Goal: Task Accomplishment & Management: Complete application form

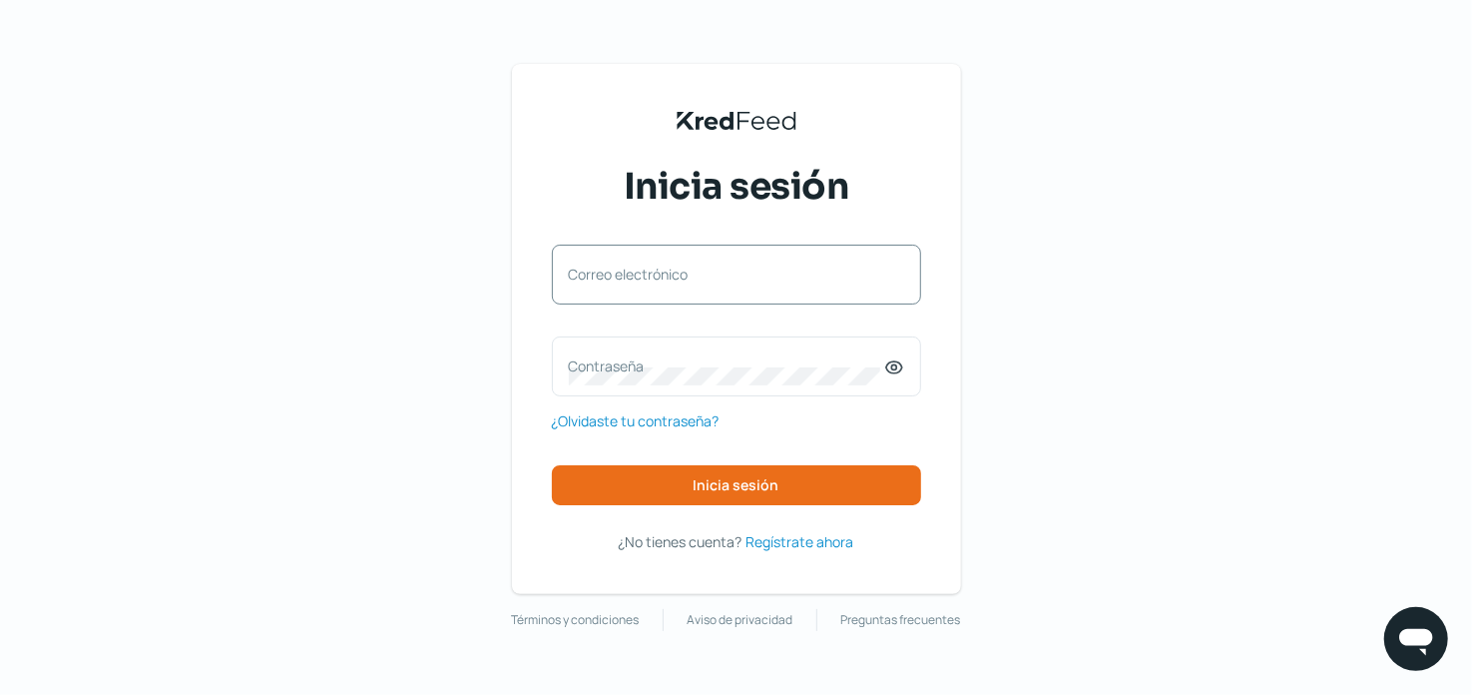
click at [671, 265] on label "Correo electrónico" at bounding box center [726, 273] width 315 height 19
click at [671, 275] on input "Correo electrónico" at bounding box center [736, 284] width 335 height 18
type input "[PERSON_NAME][EMAIL_ADDRESS][PERSON_NAME][MEDICAL_DATA][DOMAIN_NAME]"
click at [675, 355] on div "Contraseña" at bounding box center [736, 366] width 369 height 60
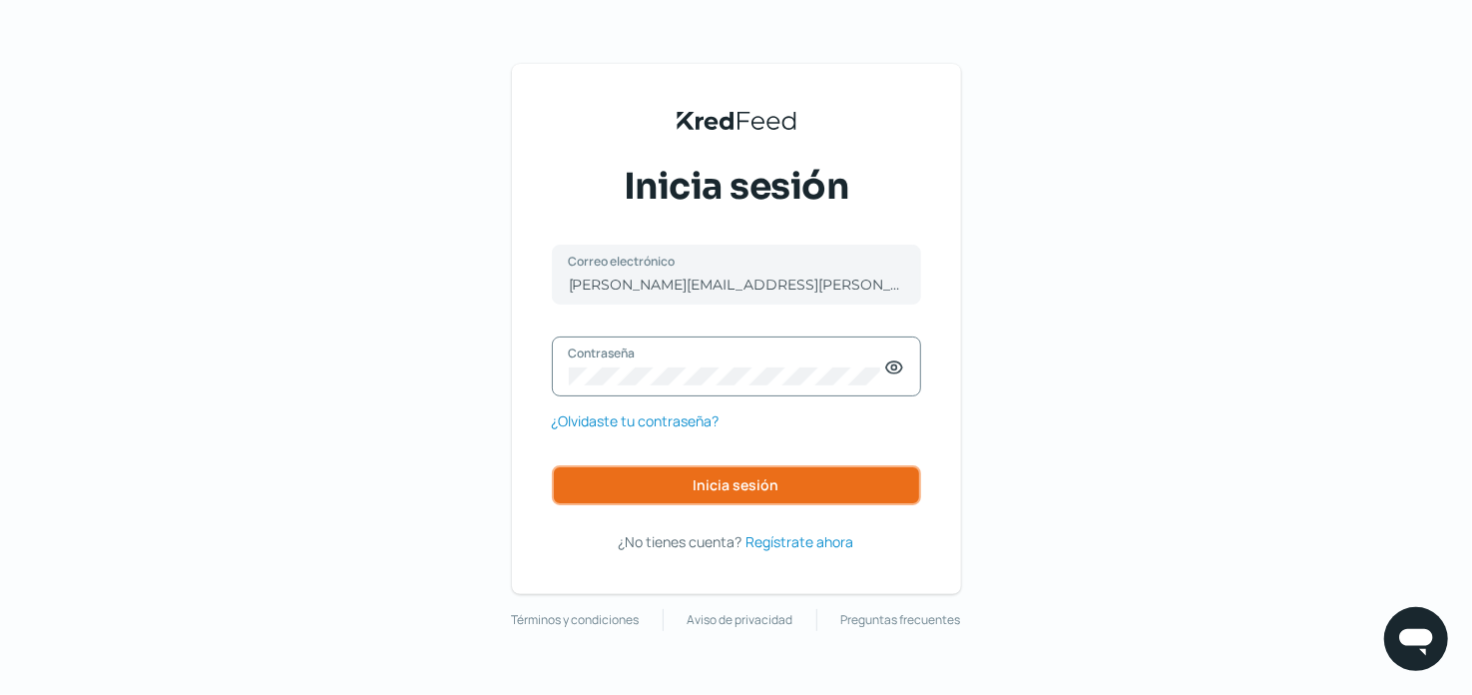
click at [727, 474] on button "Inicia sesión" at bounding box center [736, 485] width 369 height 40
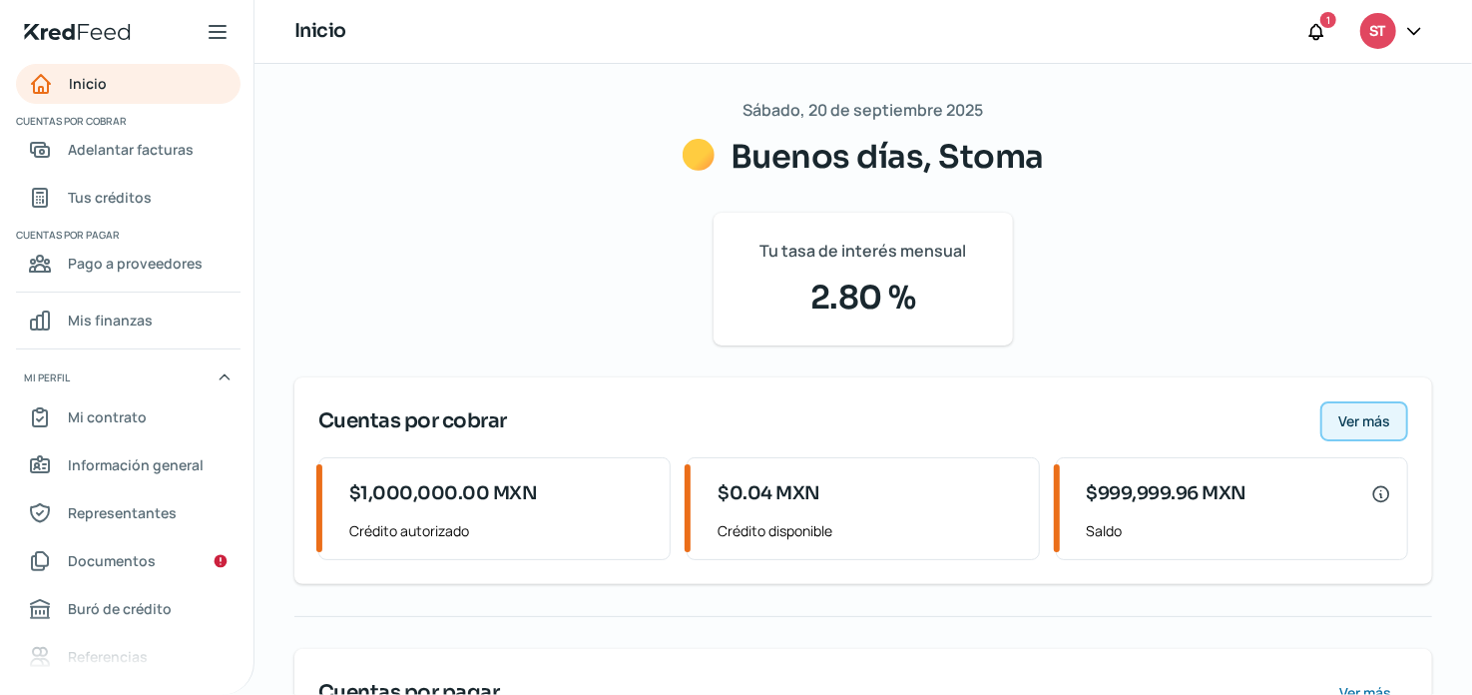
click at [1354, 415] on span "Ver más" at bounding box center [1364, 421] width 52 height 14
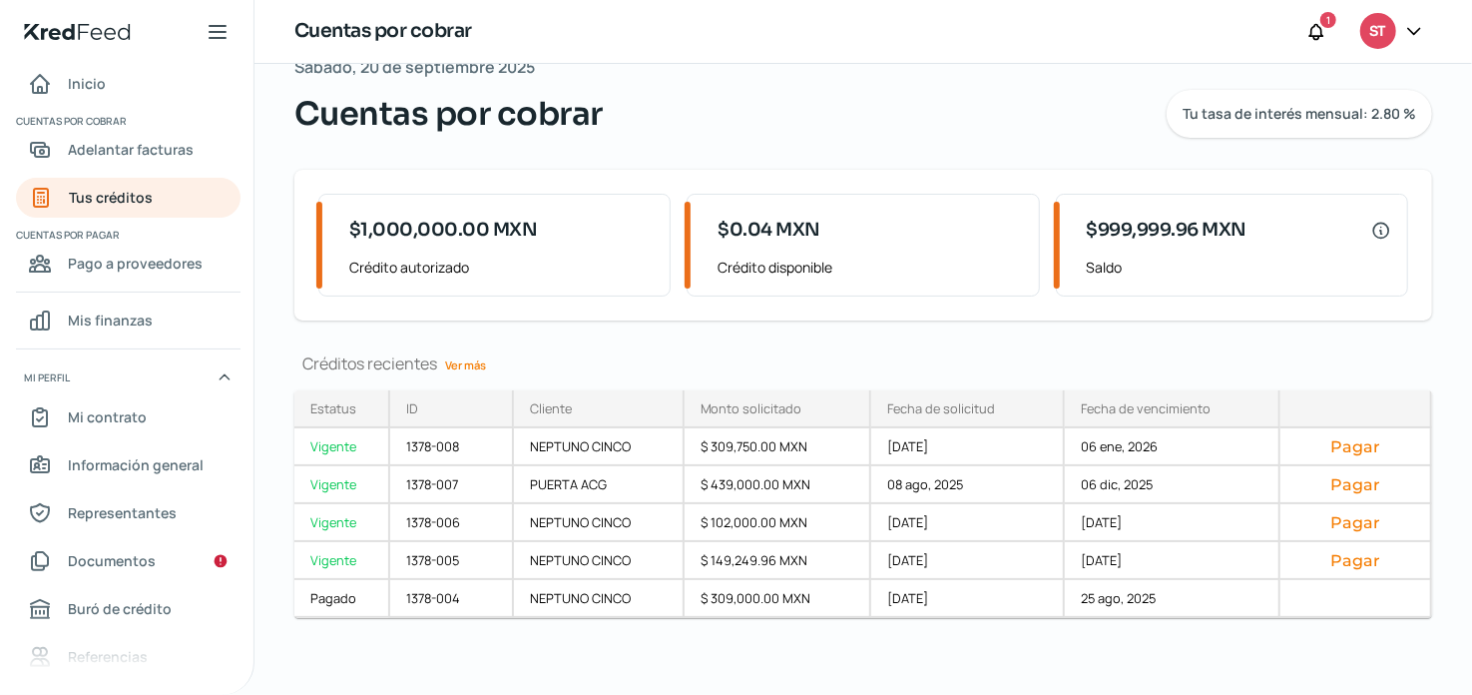
scroll to position [44, 0]
click at [116, 560] on span "Documentos" at bounding box center [112, 560] width 88 height 25
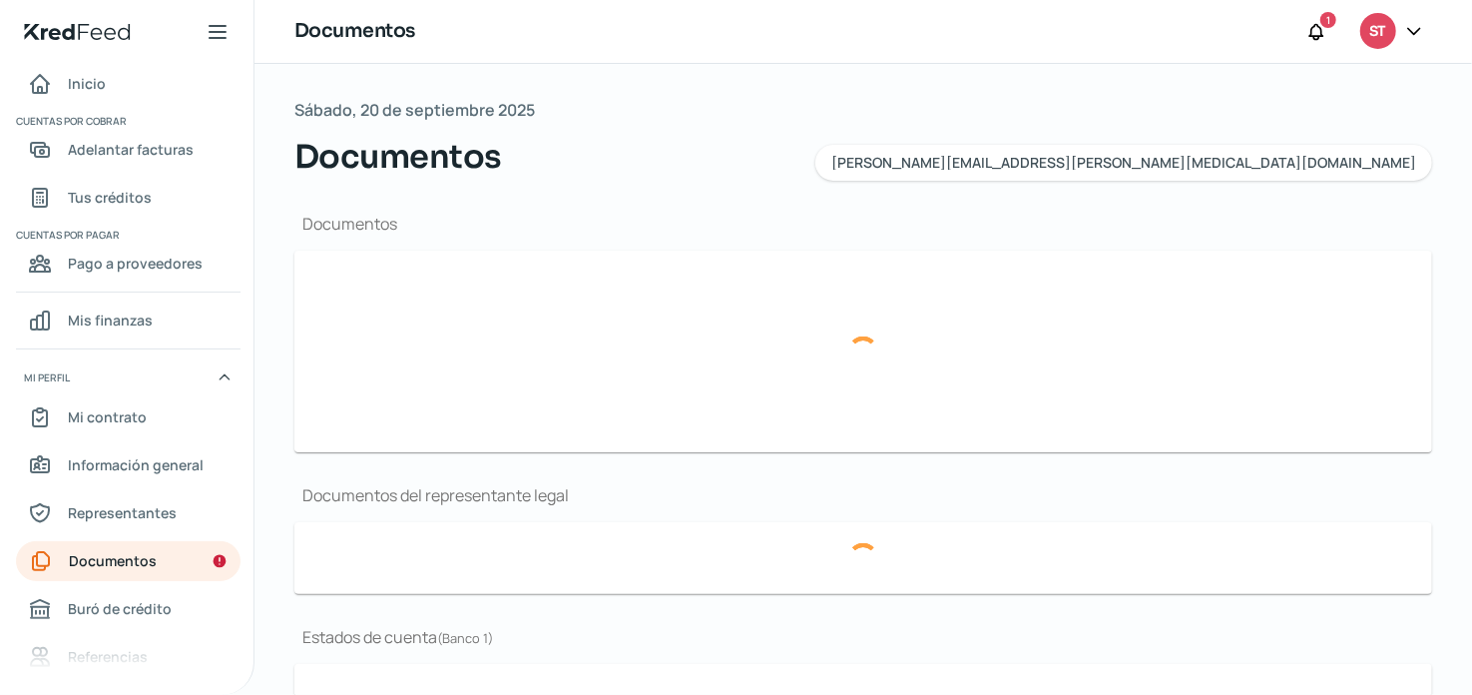
type input "[PERSON_NAME] FISCAL [MEDICAL_DATA].pdf"
type input "[MEDICAL_DATA] logo.jpg"
type input "ACTA ASAMBLEA No 12241 MARZO 2022.pdf"
type input "12 BBVA DICIEMBRE2024.pdf"
type input "01 PERIODO ENERO 2025.pdf"
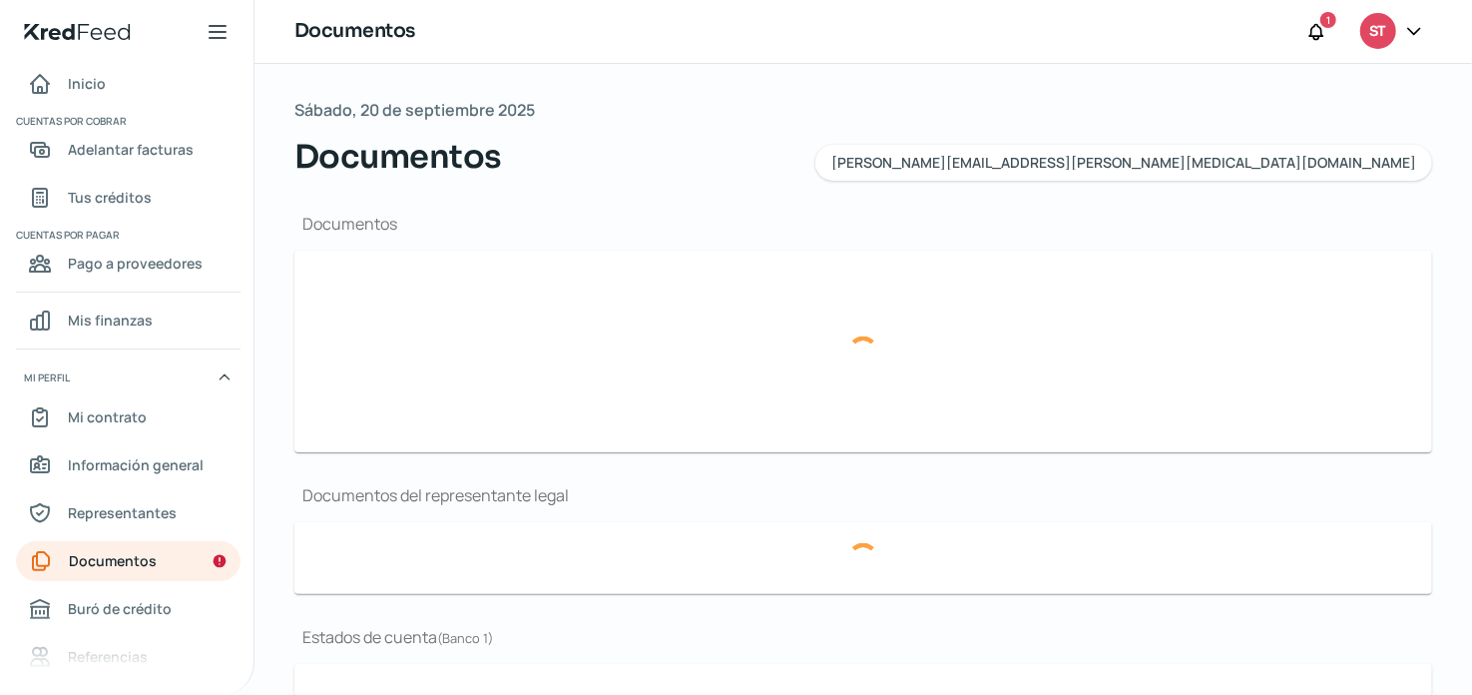
type input "02 PERIODO FEBRERO 2025.pdf"
type input "02 Periodo_FEB 2025.pdf"
type input "01 Periodo_ENE 2025.pdf"
type input "12 INBURSA_DIC 2024.pdf"
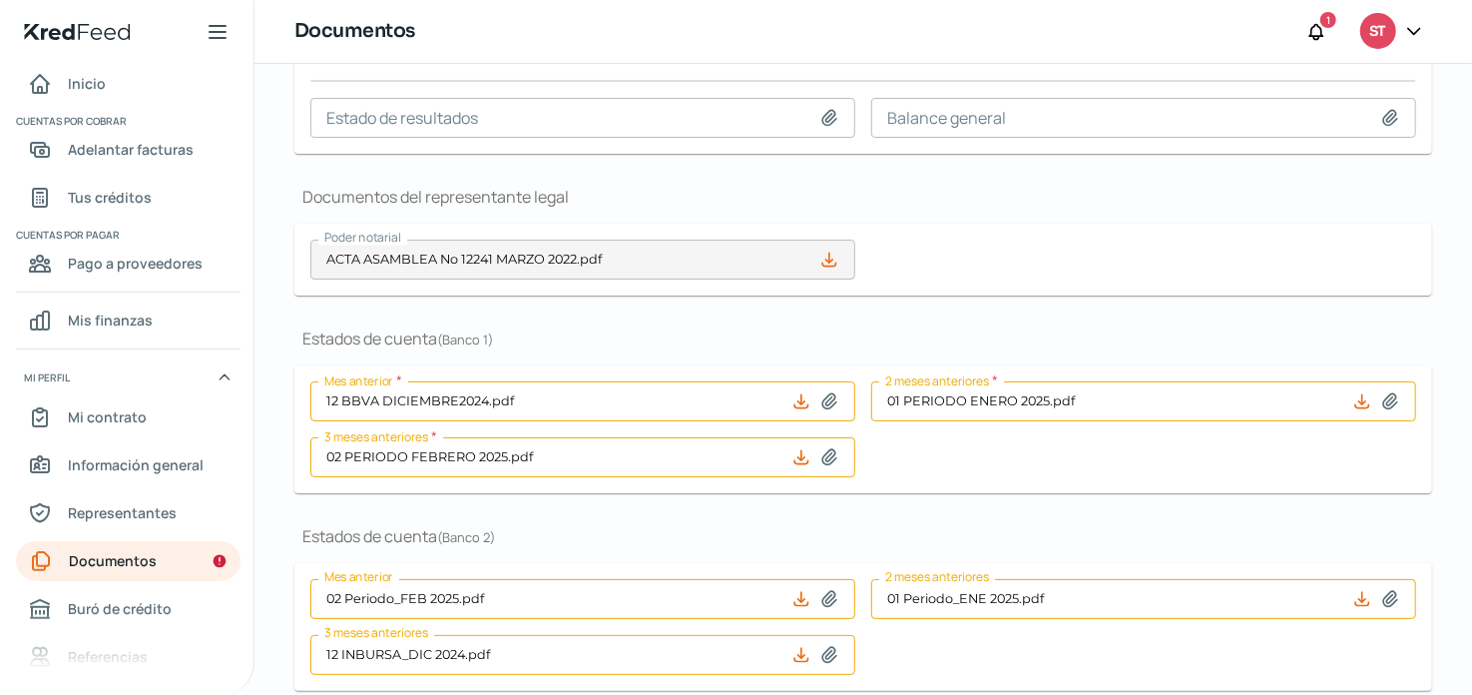
scroll to position [299, 0]
click at [1320, 28] on icon at bounding box center [1315, 31] width 13 height 15
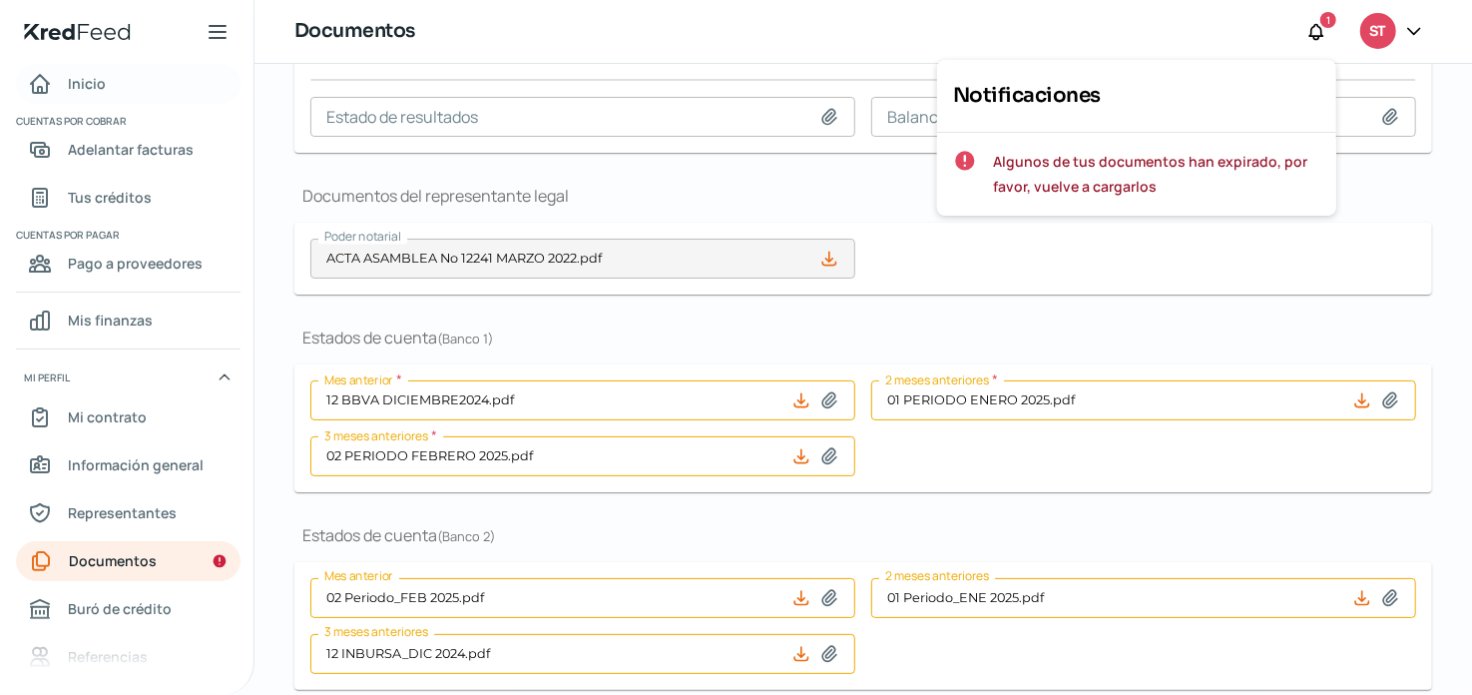
click at [142, 98] on link "Inicio" at bounding box center [128, 84] width 225 height 40
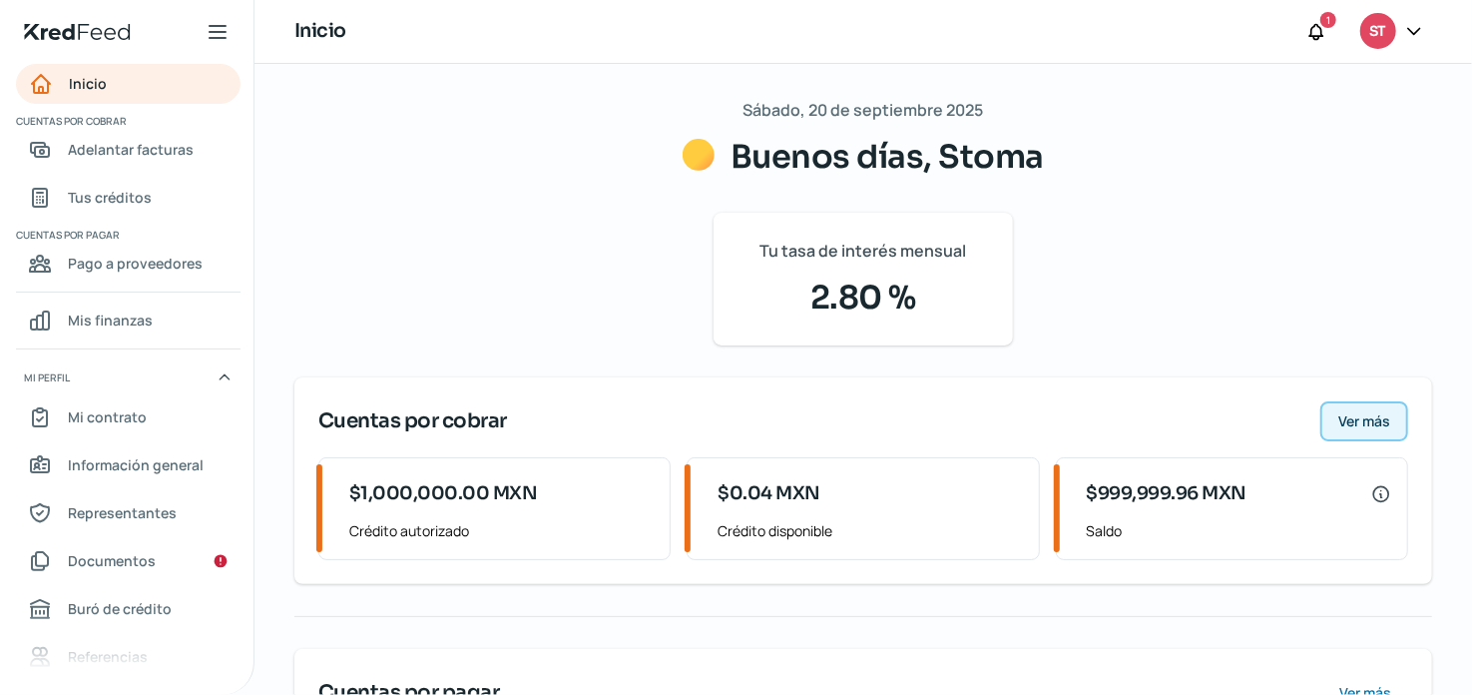
click at [1326, 421] on button "Ver más" at bounding box center [1364, 421] width 88 height 40
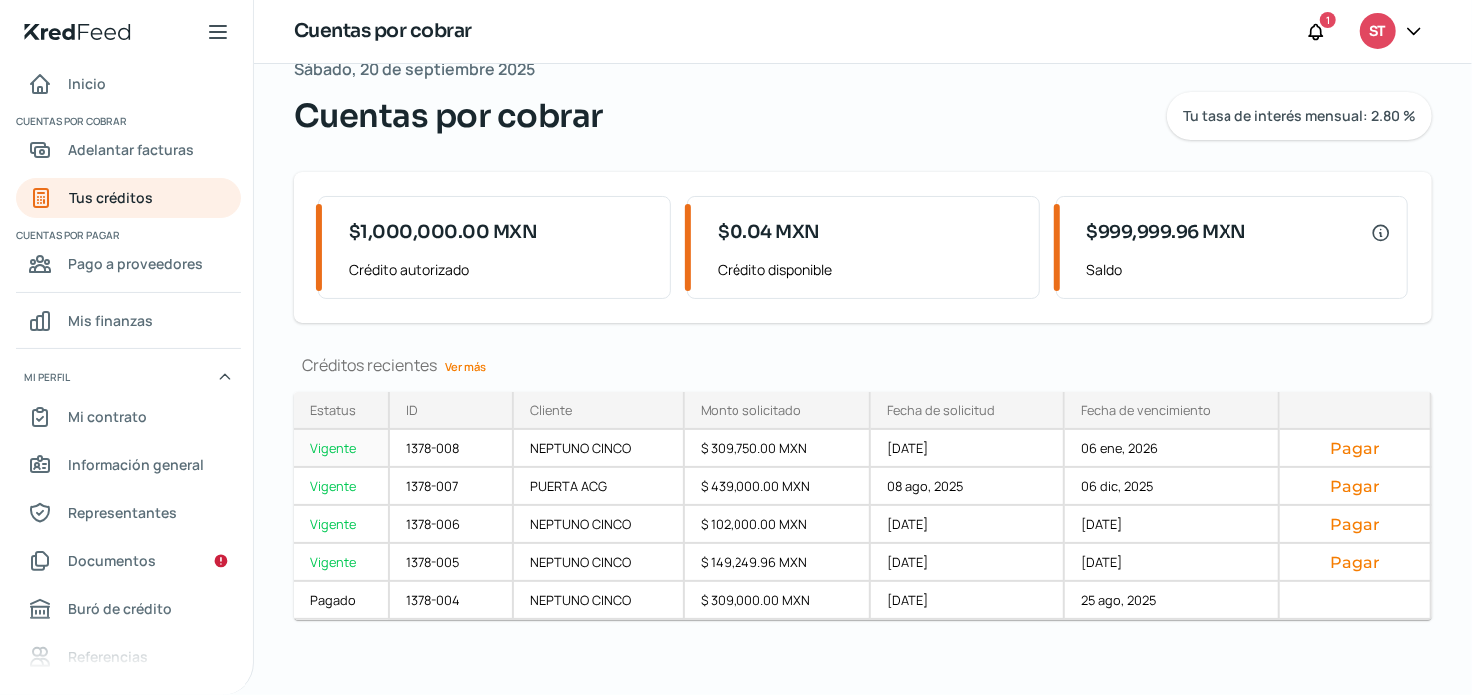
scroll to position [44, 0]
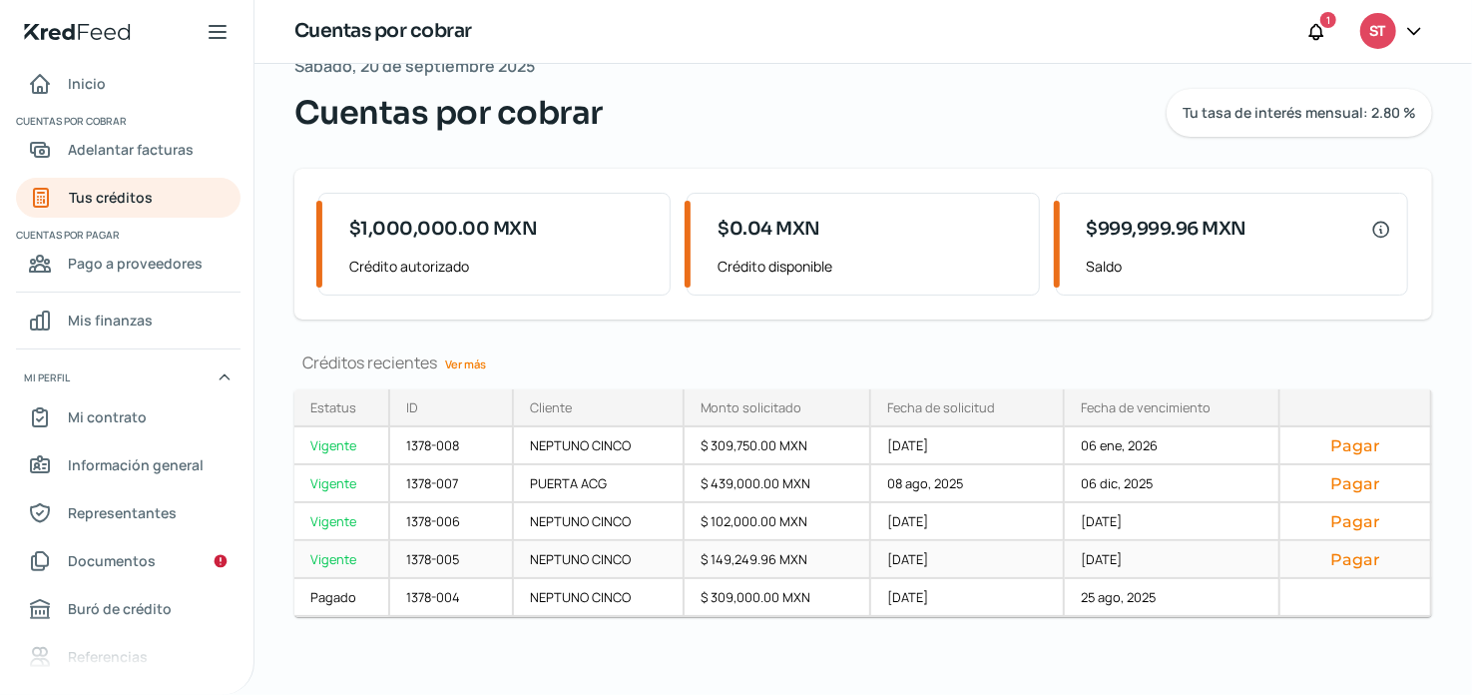
click at [935, 557] on div "[DATE]" at bounding box center [968, 560] width 194 height 38
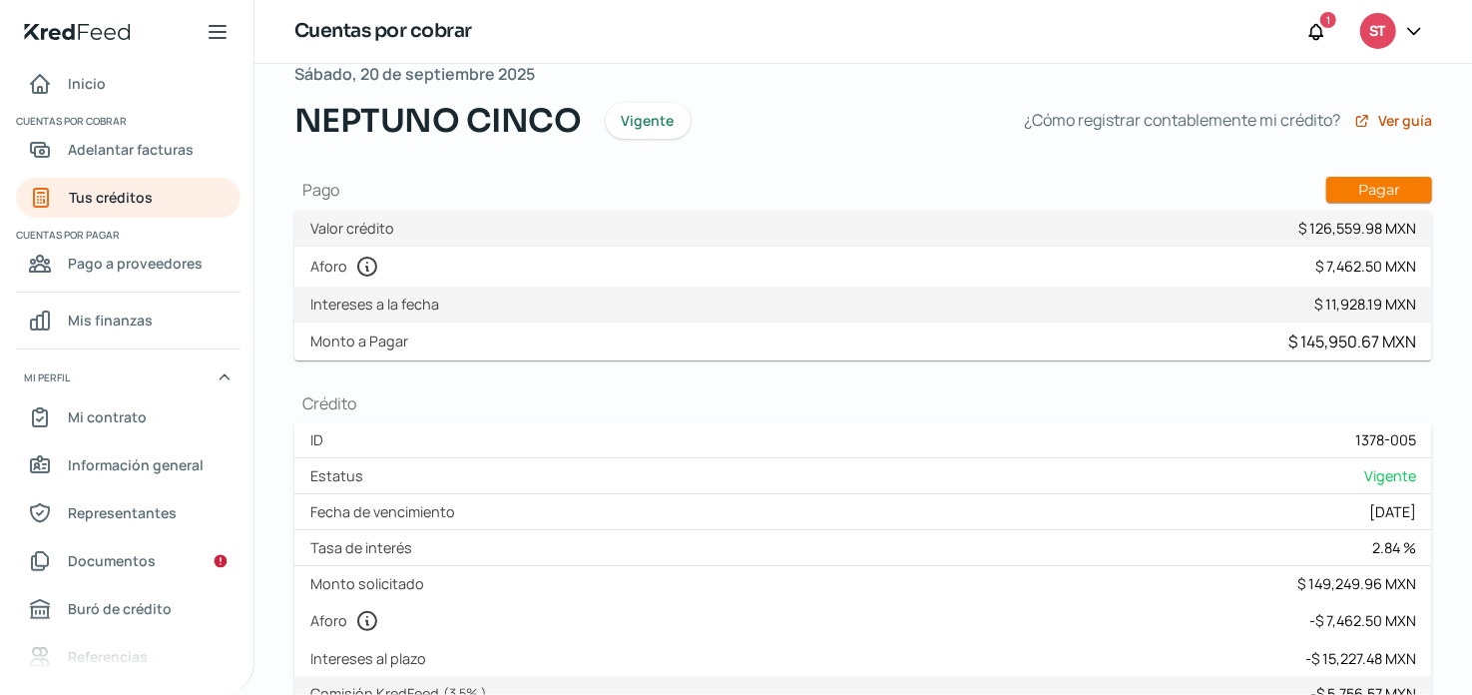
scroll to position [99, 0]
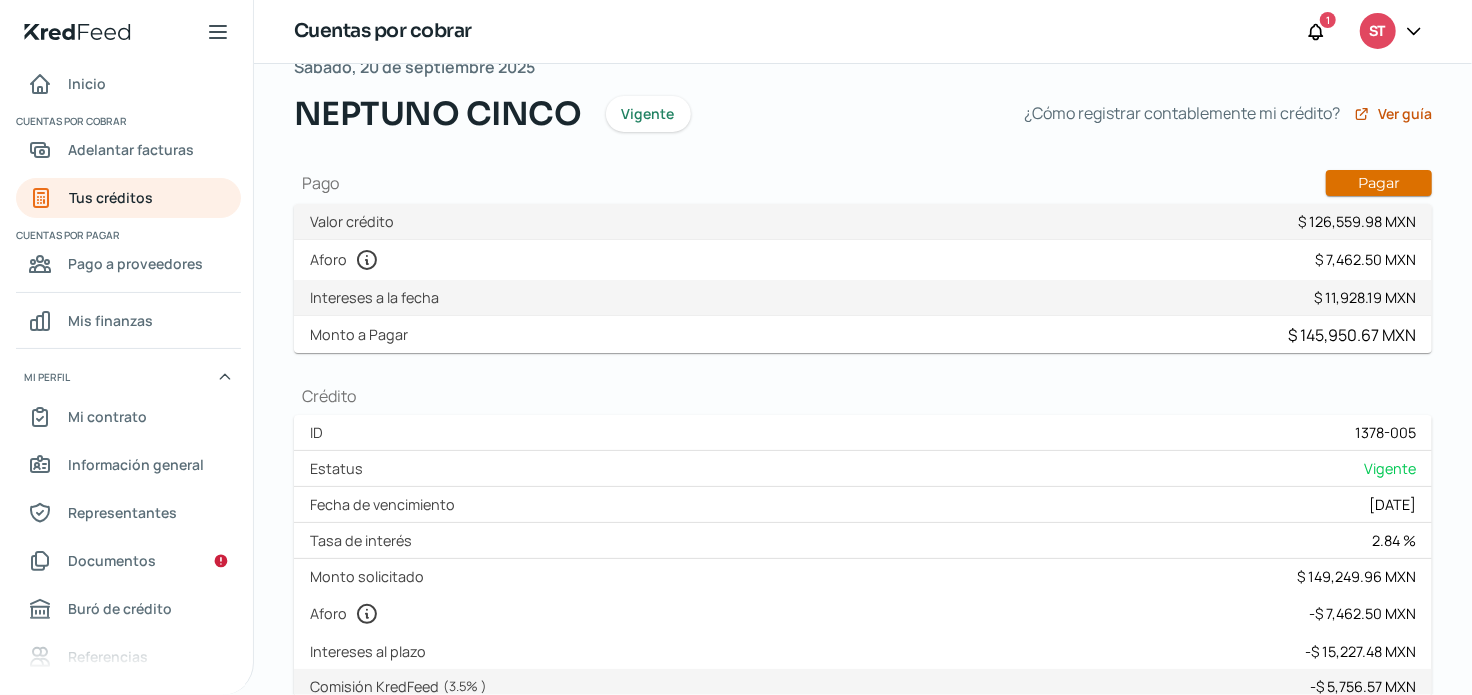
click at [1397, 185] on button "Pagar" at bounding box center [1379, 183] width 106 height 26
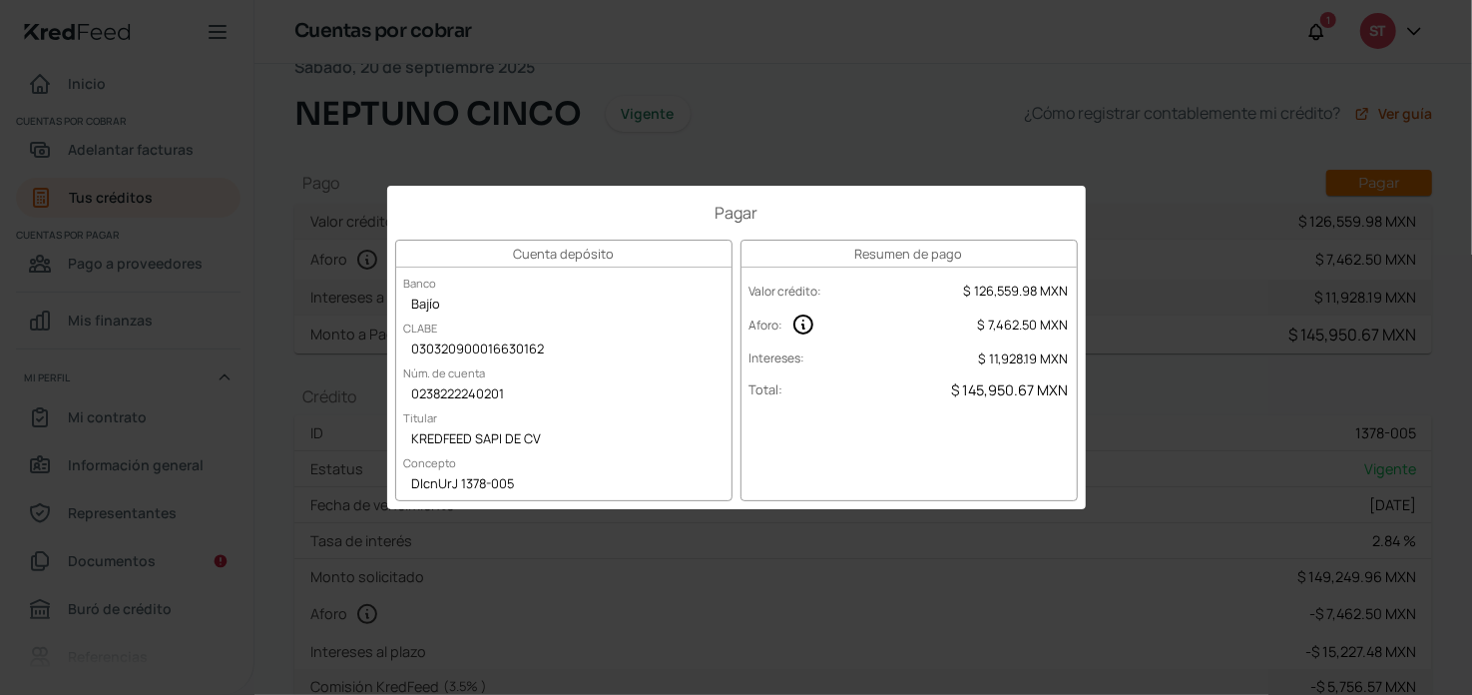
click at [964, 545] on div "Pagar Cuenta depósito Banco Bajío [PERSON_NAME] 030320900016630162 Núm. de cuen…" at bounding box center [736, 347] width 1472 height 695
